Goal: Information Seeking & Learning: Learn about a topic

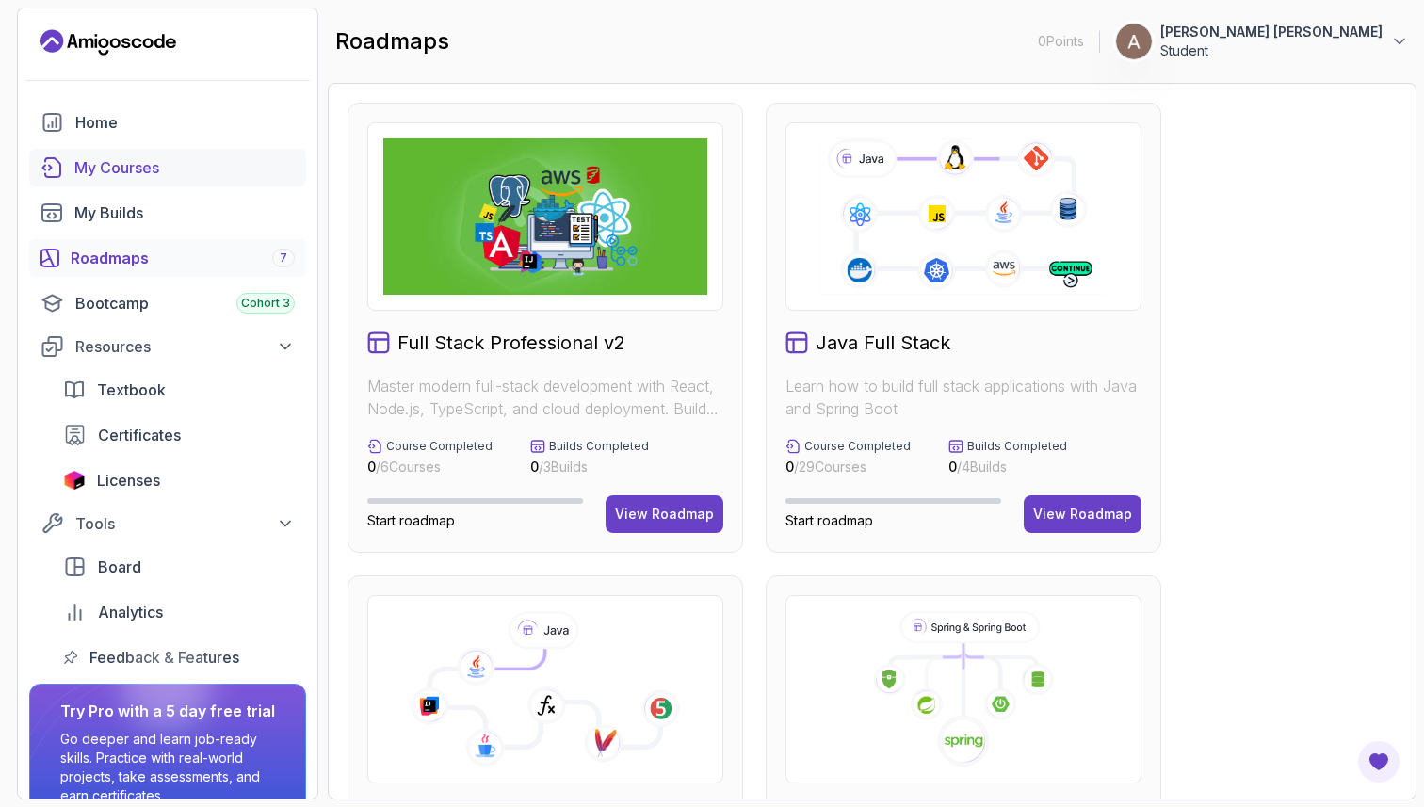
click at [261, 158] on div "My Courses" at bounding box center [184, 167] width 220 height 23
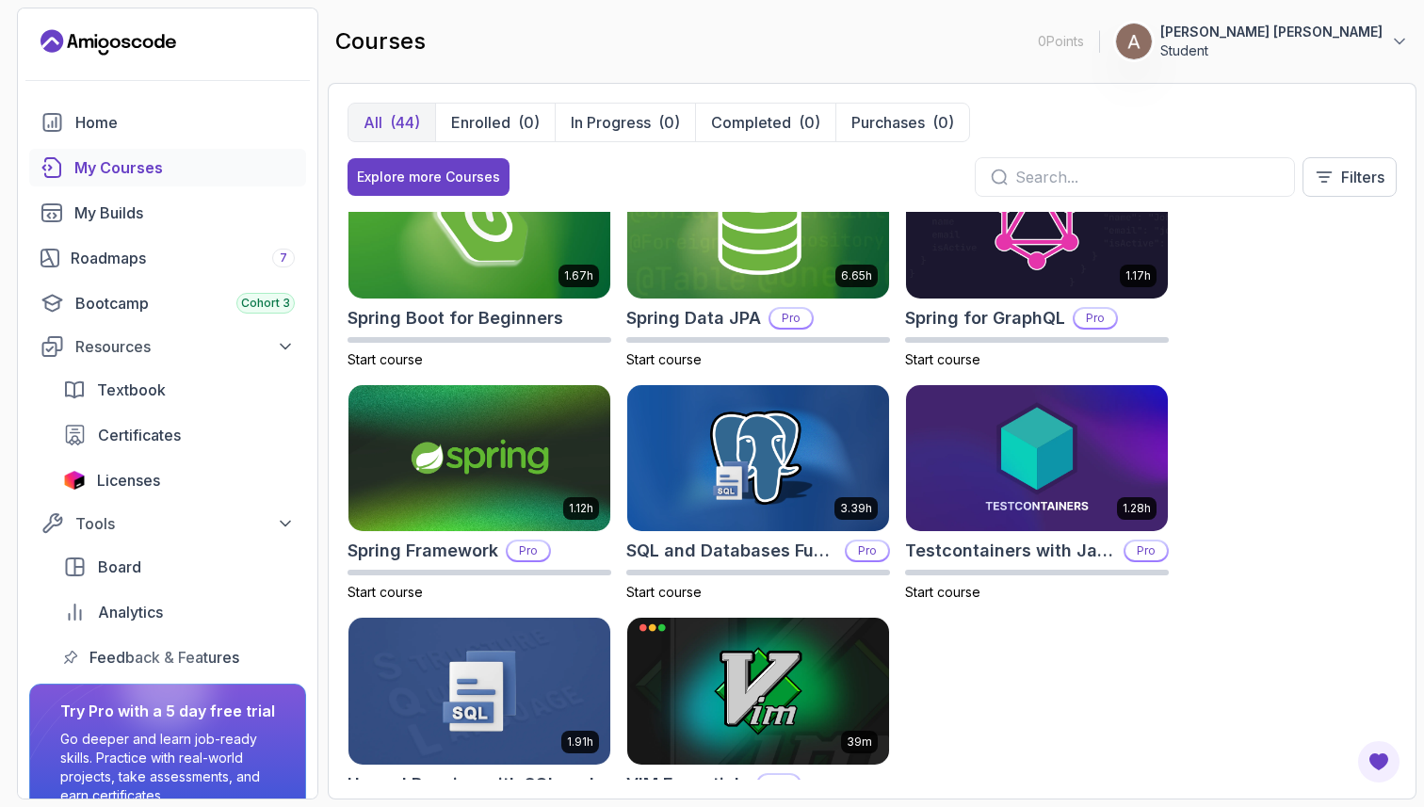
scroll to position [2936, 0]
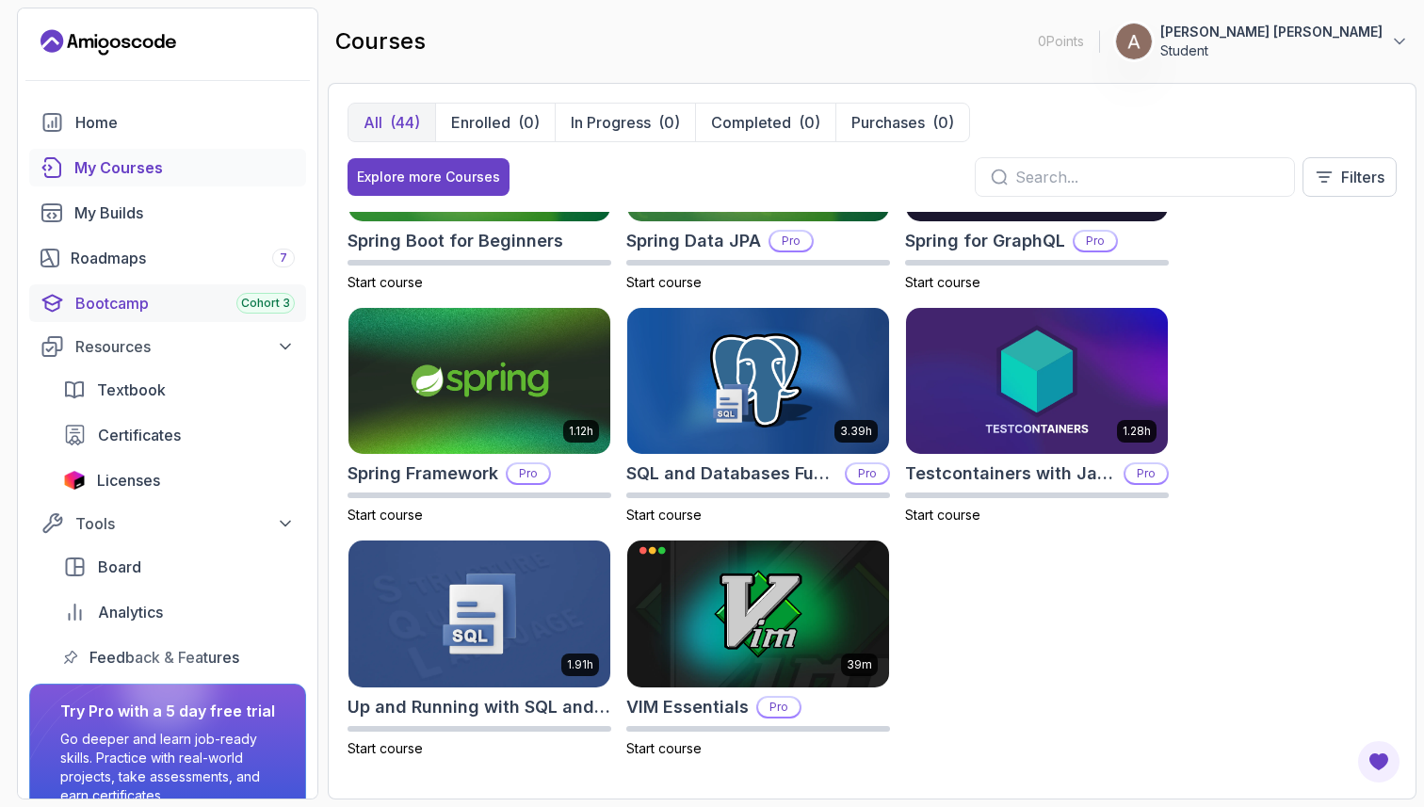
click at [244, 304] on span "Cohort 3" at bounding box center [265, 303] width 49 height 15
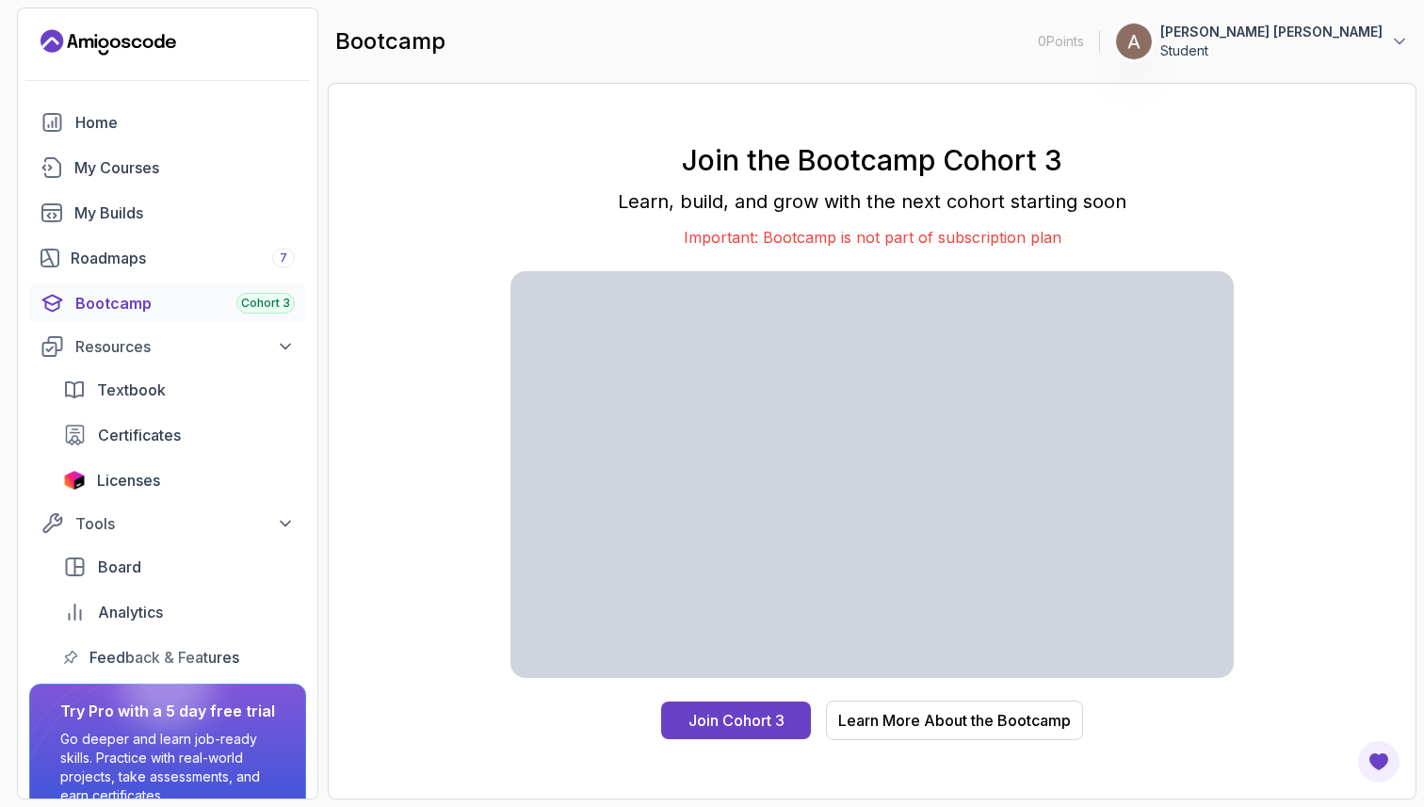
click at [198, 283] on div "Home My Courses My Builds Roadmaps 7 Bootcamp Cohort 3 Resources Textbook Certi…" at bounding box center [167, 390] width 277 height 573
click at [230, 248] on div "Roadmaps 7" at bounding box center [183, 258] width 224 height 23
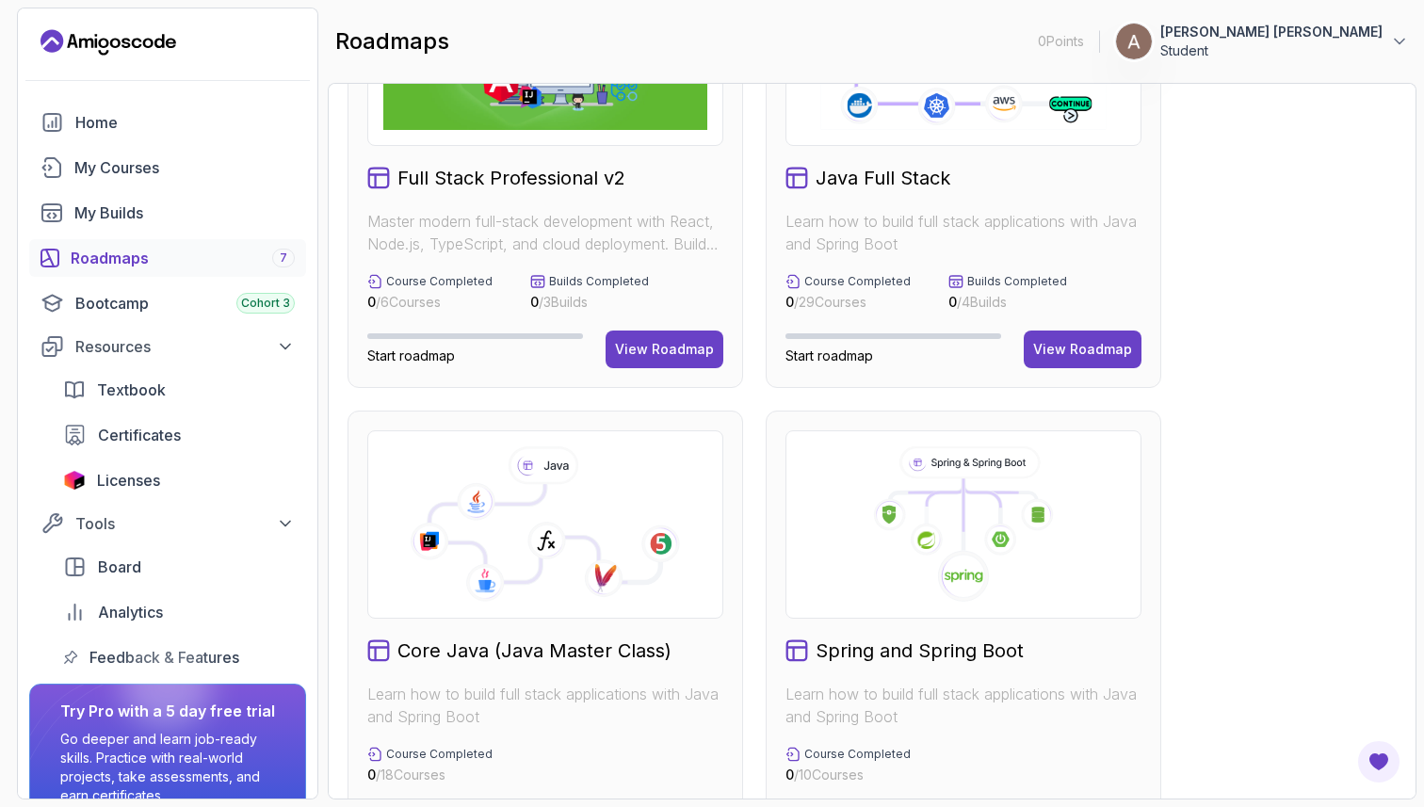
scroll to position [163, 0]
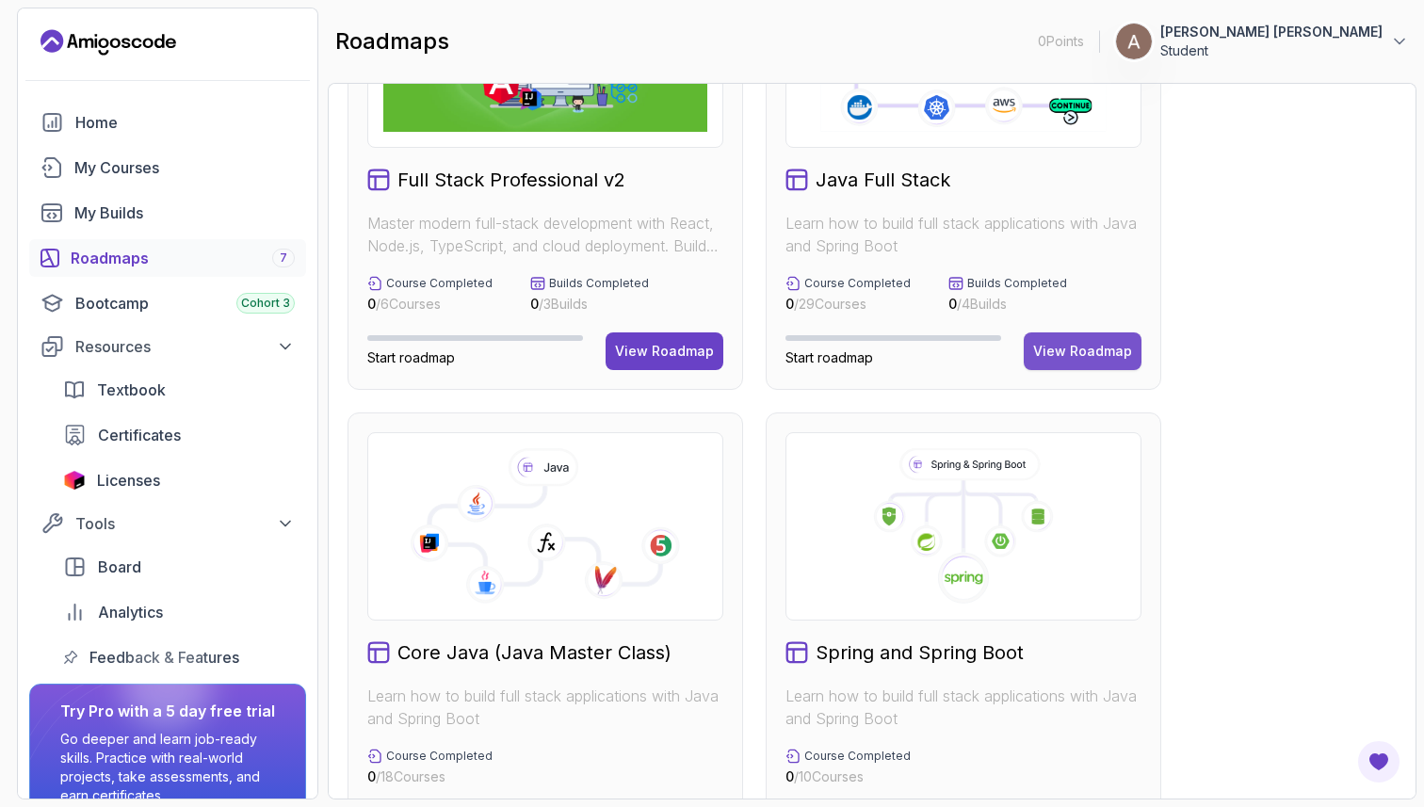
click at [1123, 366] on button "View Roadmap" at bounding box center [1083, 352] width 118 height 38
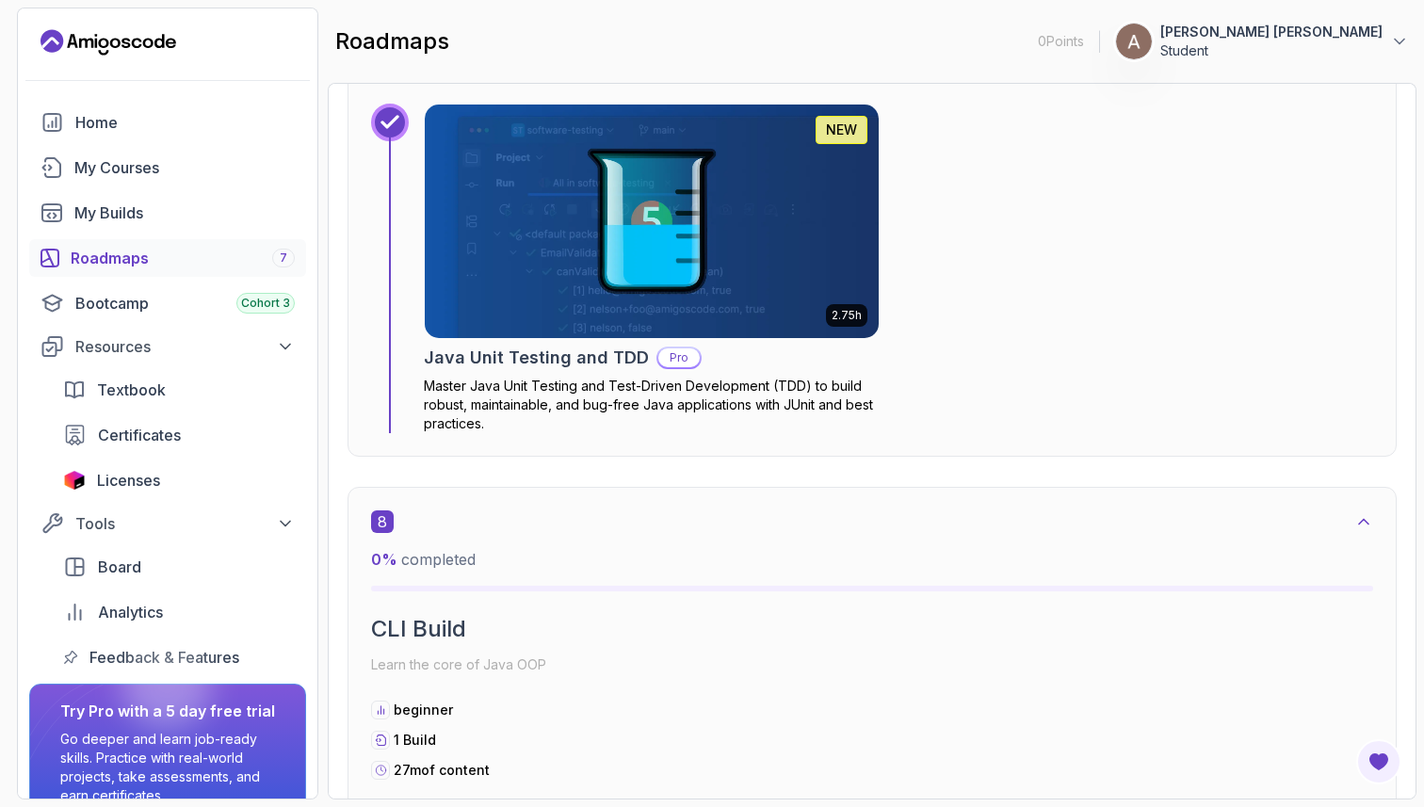
scroll to position [5731, 0]
